Goal: Information Seeking & Learning: Learn about a topic

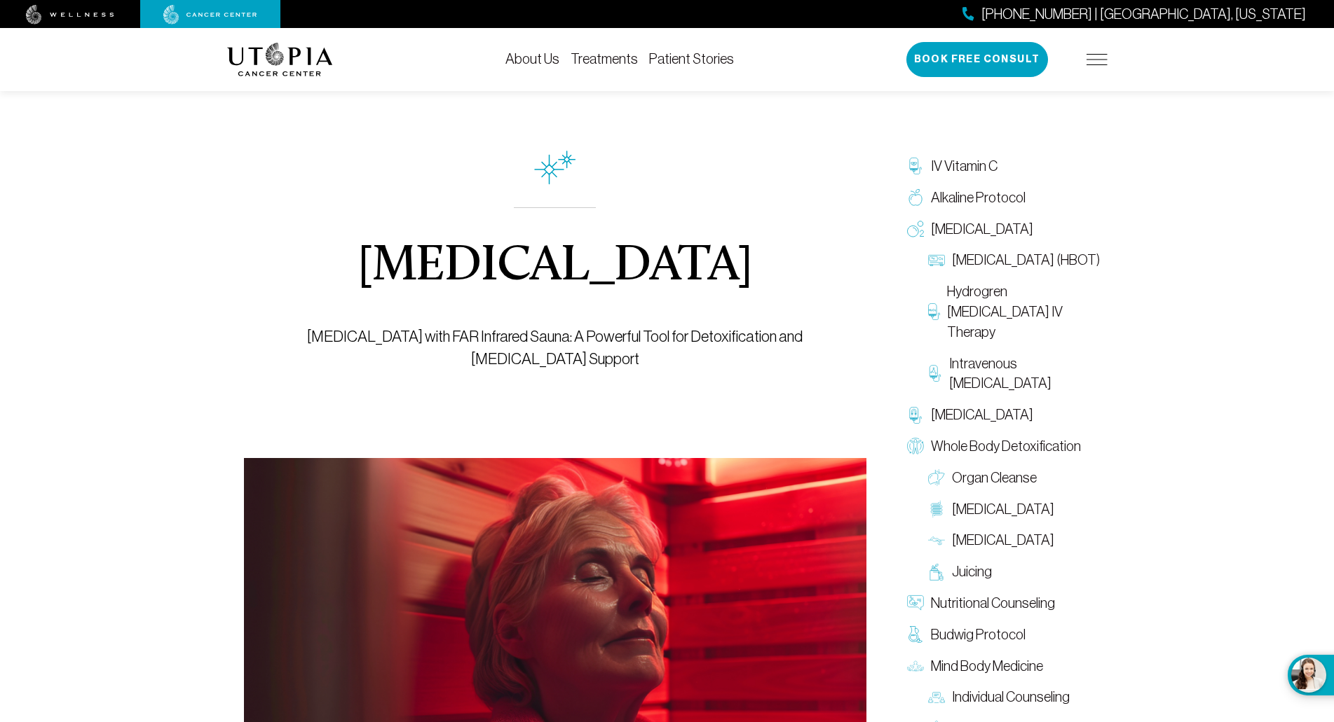
click at [680, 61] on link "Patient Stories" at bounding box center [691, 58] width 85 height 15
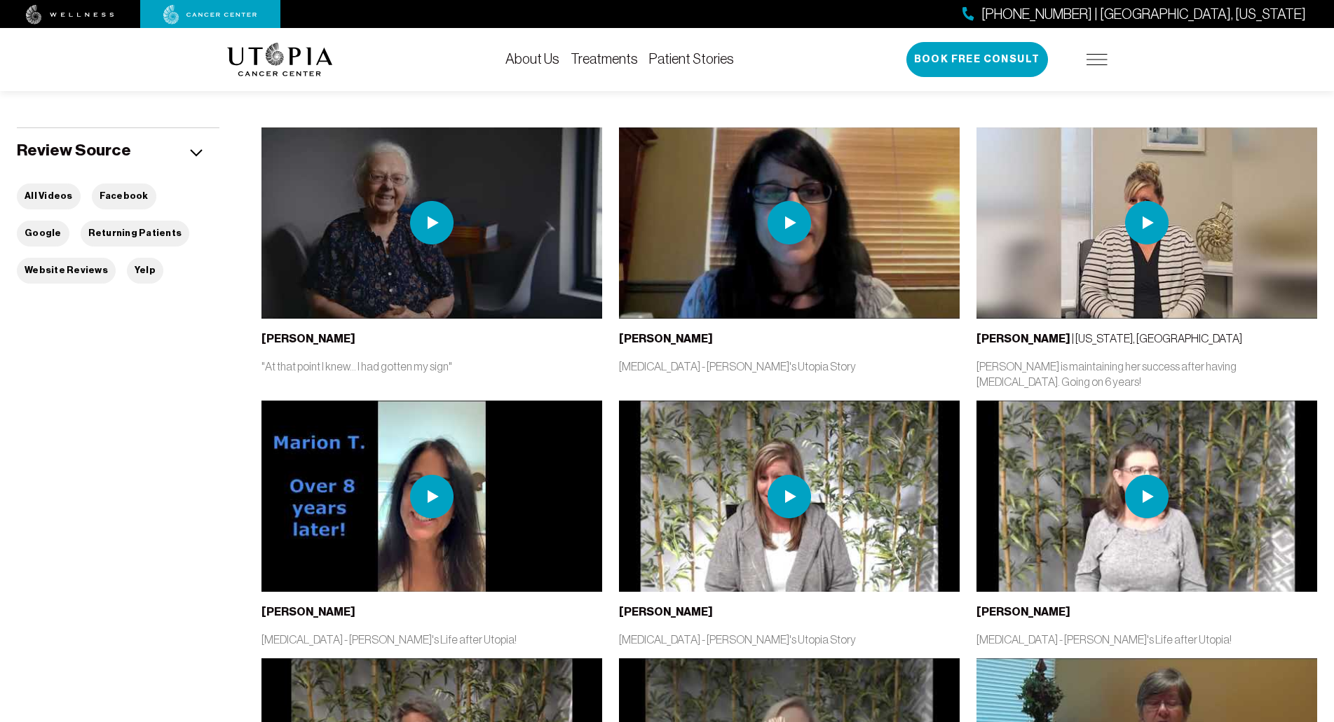
scroll to position [398, 0]
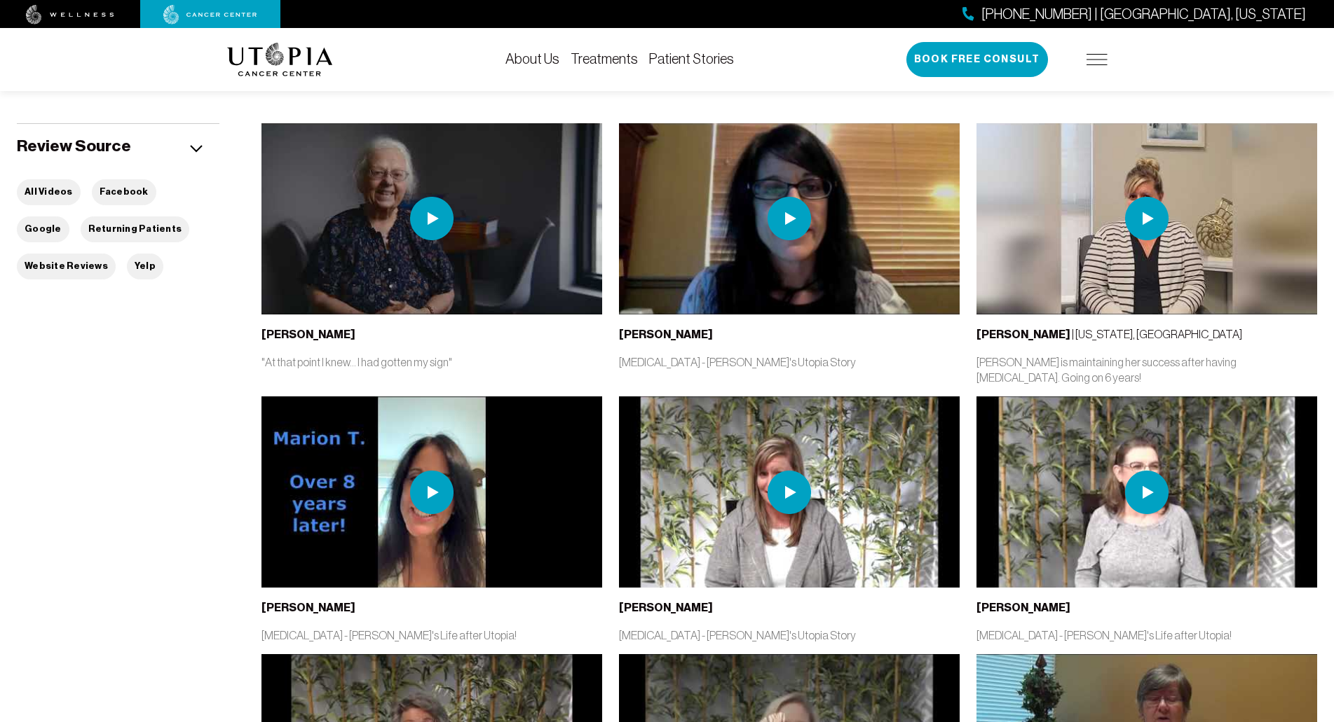
click at [425, 493] on img at bounding box center [431, 492] width 43 height 43
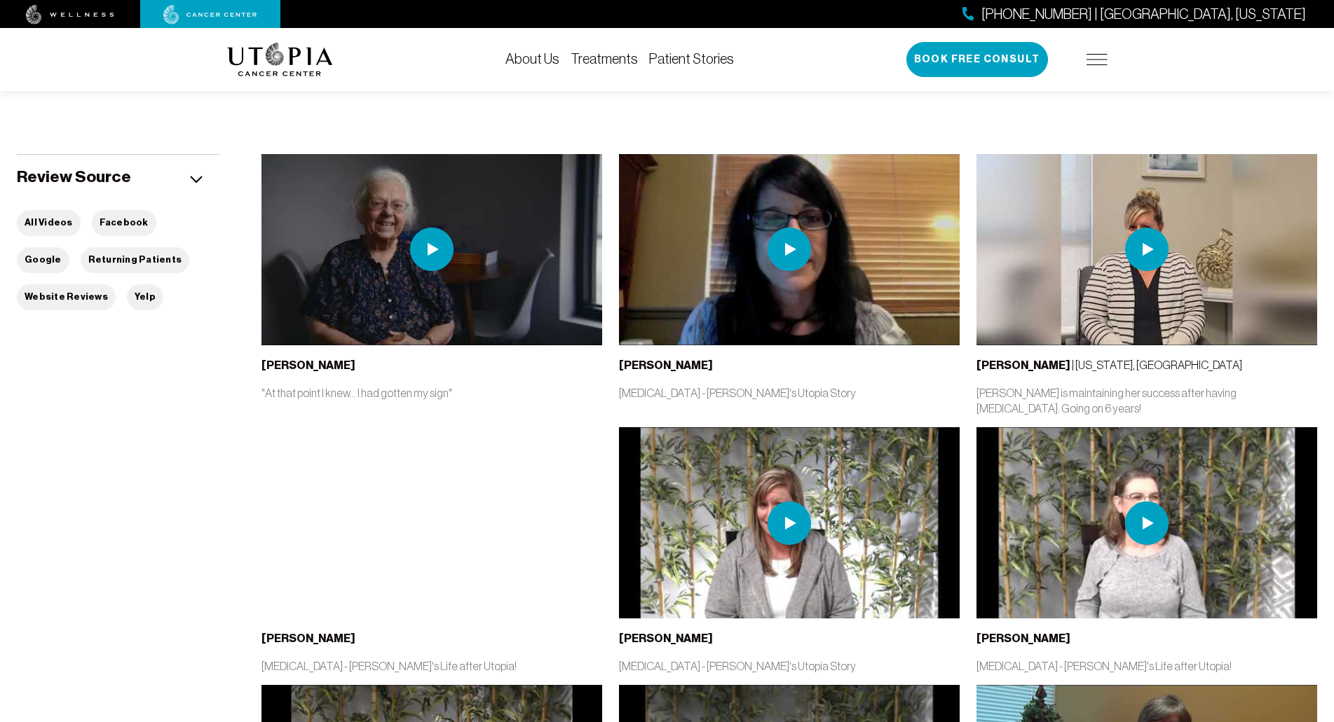
scroll to position [334, 0]
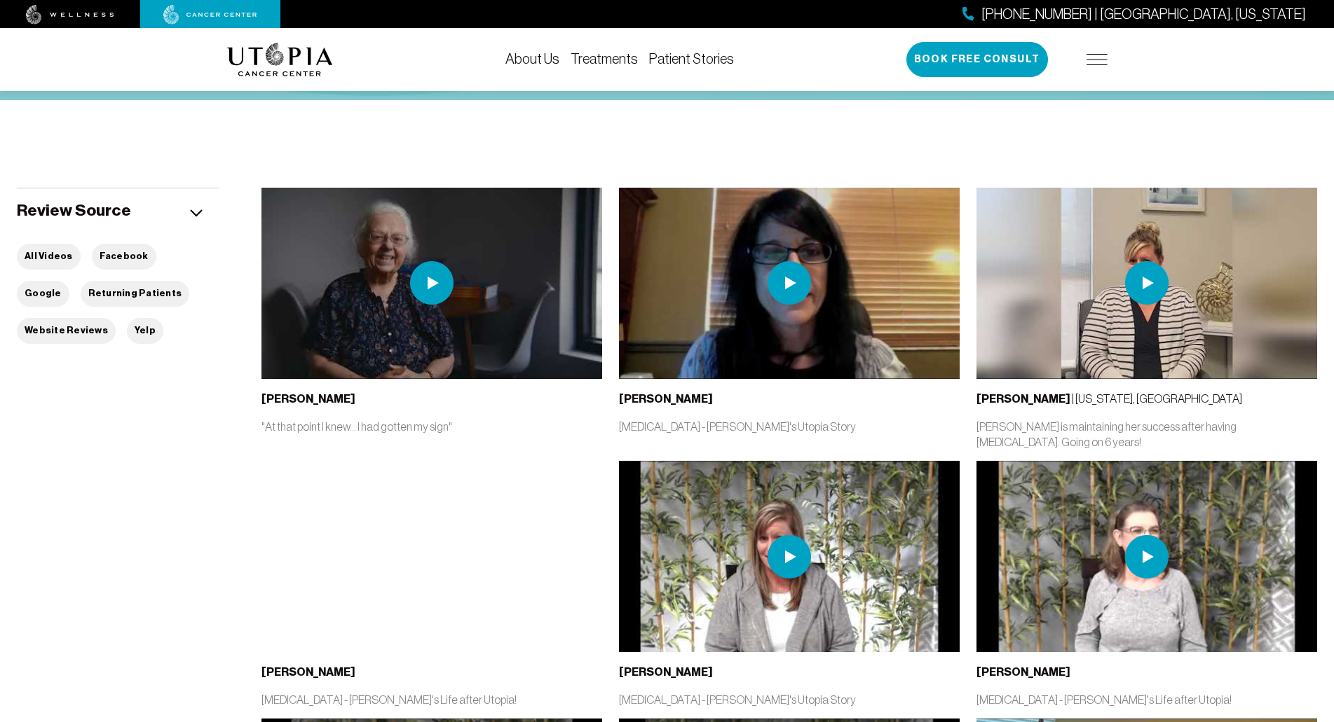
click at [787, 280] on img at bounding box center [788, 282] width 43 height 43
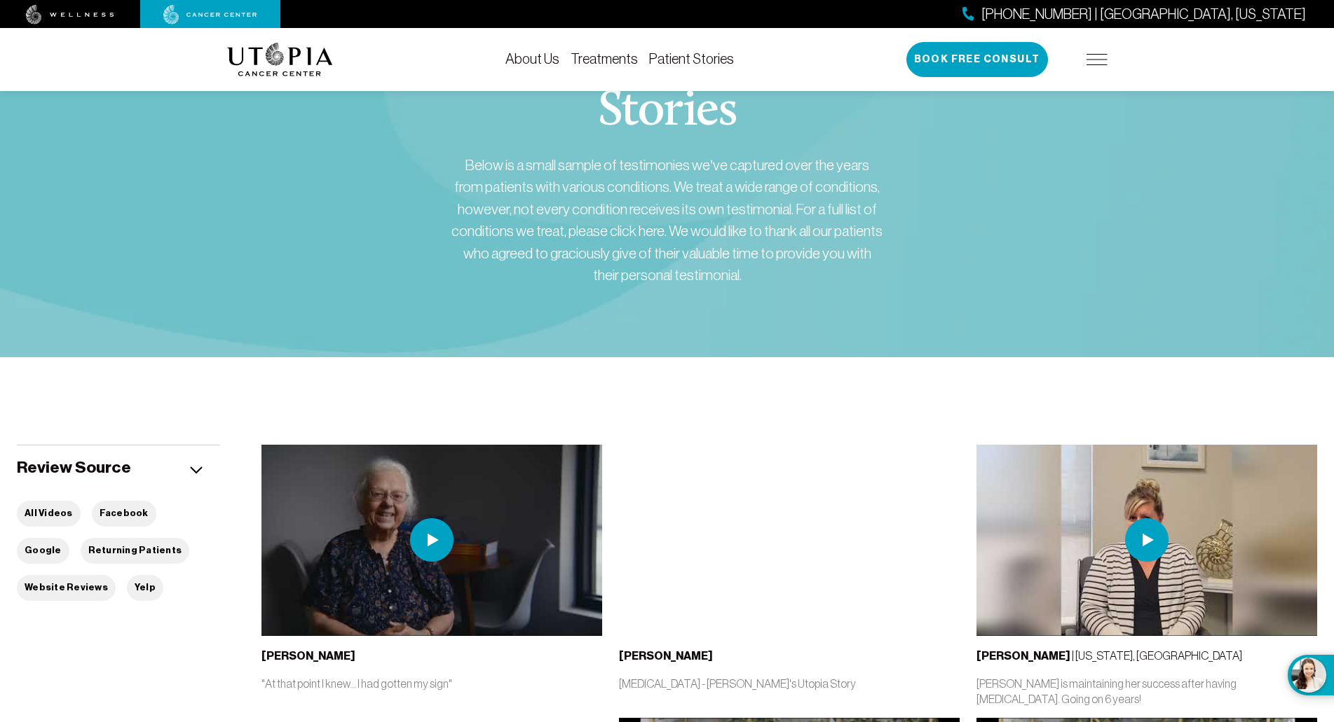
scroll to position [78, 0]
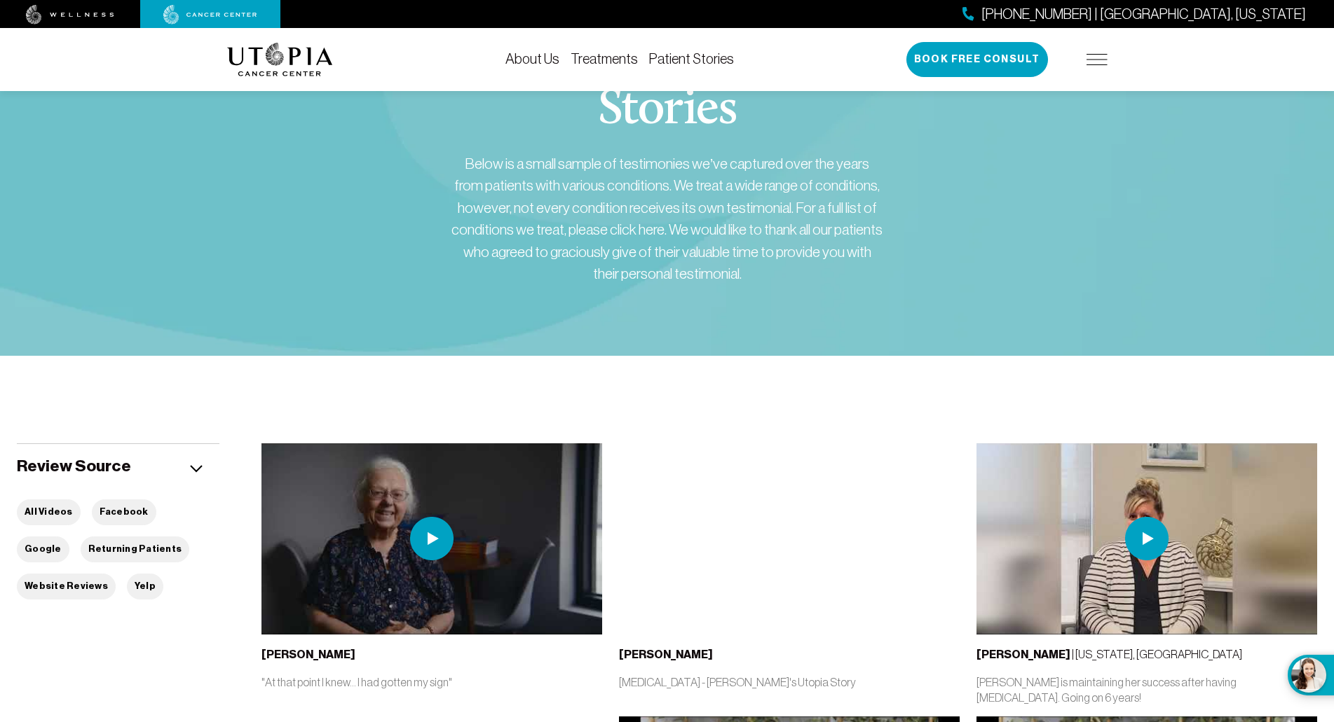
click at [1096, 60] on img at bounding box center [1096, 59] width 21 height 11
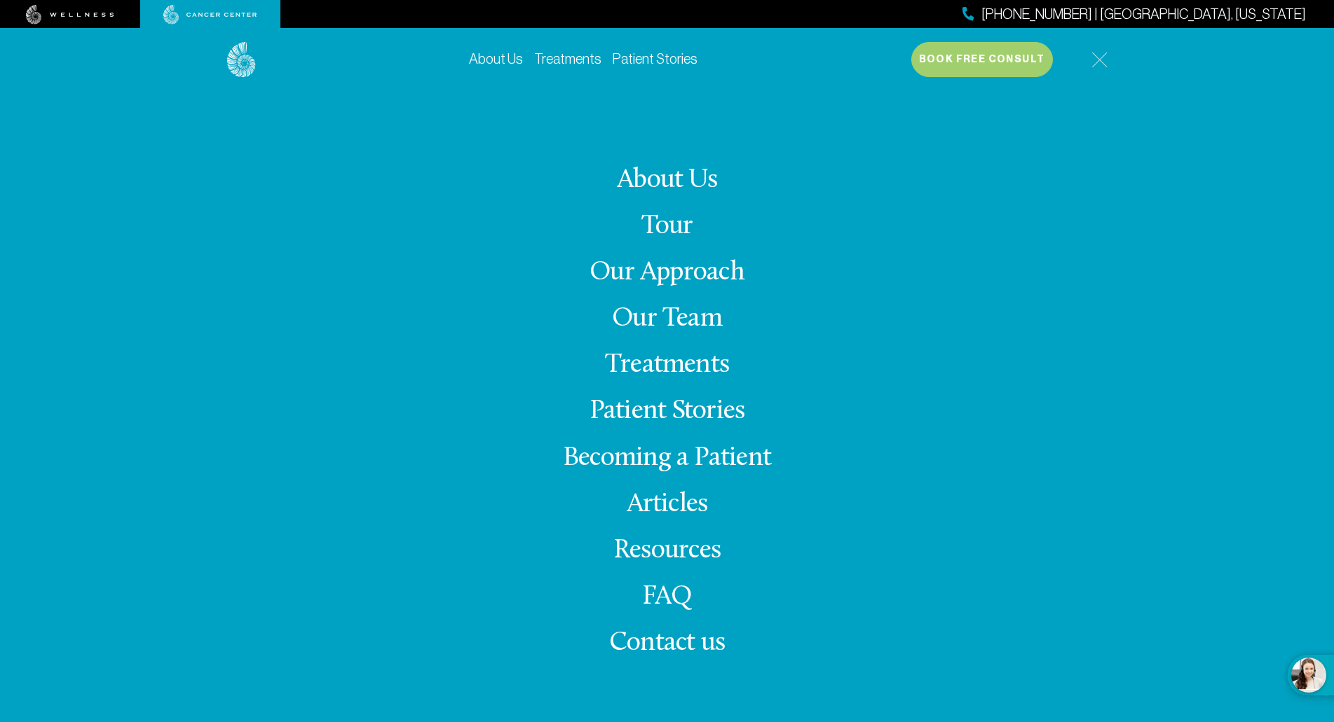
click at [679, 554] on link "Resources" at bounding box center [666, 550] width 107 height 27
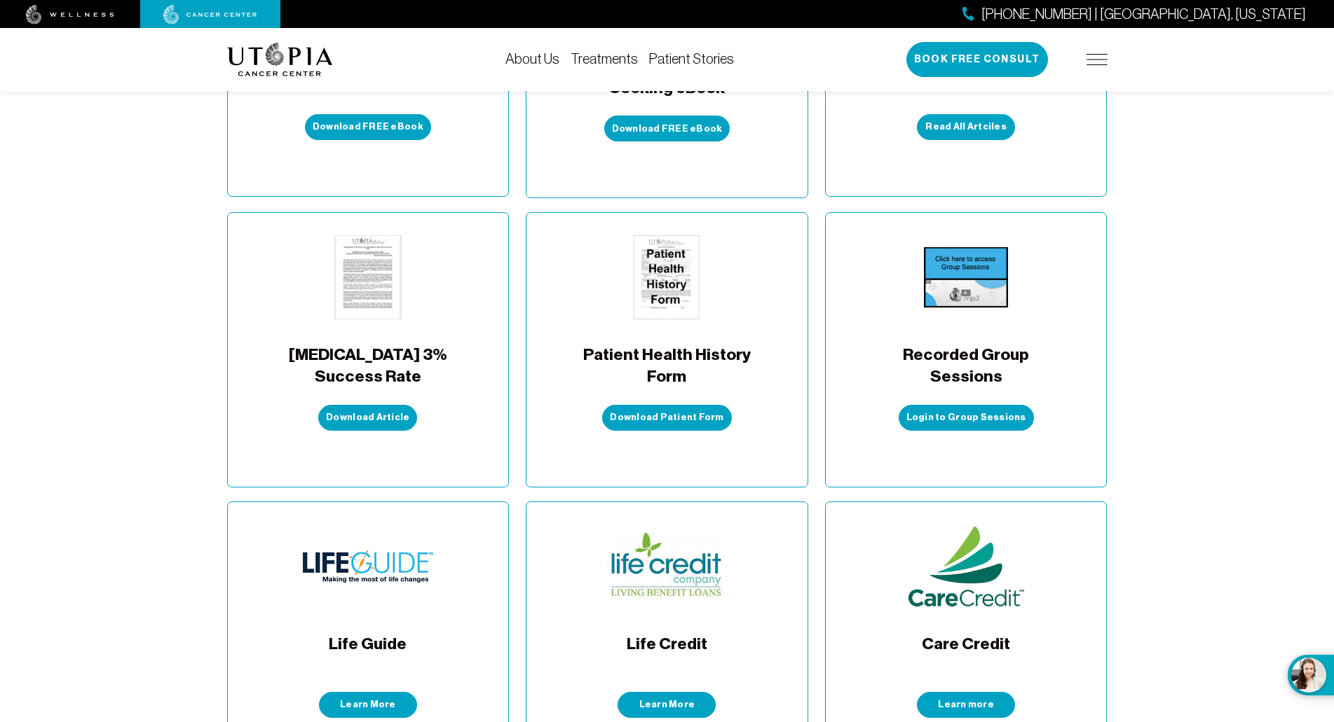
scroll to position [568, 0]
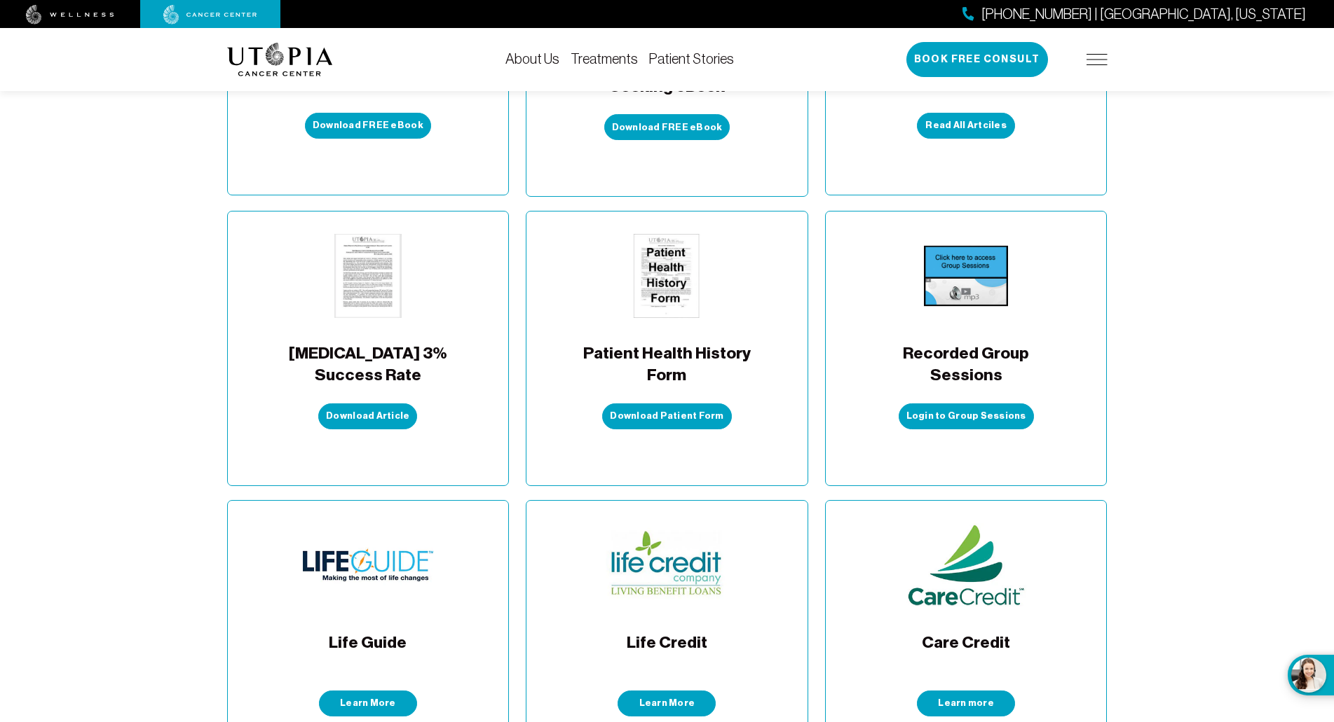
click at [958, 343] on span "Recorded Group Sessions" at bounding box center [965, 365] width 189 height 44
click at [936, 404] on link "Login to Group Sessions" at bounding box center [965, 417] width 135 height 26
